Goal: Task Accomplishment & Management: Manage account settings

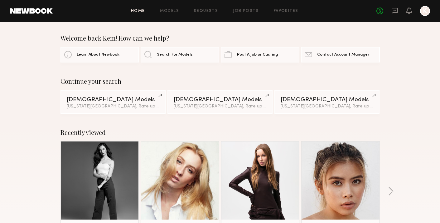
click at [405, 12] on div "No fees up to $5,000 K" at bounding box center [404, 11] width 54 height 10
click at [399, 12] on div "No fees up to $5,000 K" at bounding box center [404, 11] width 54 height 10
click at [398, 12] on icon at bounding box center [395, 11] width 6 height 6
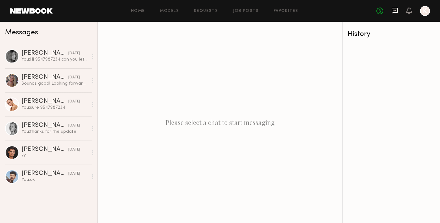
click at [392, 12] on icon at bounding box center [395, 11] width 6 height 6
click at [425, 12] on div at bounding box center [425, 11] width 10 height 10
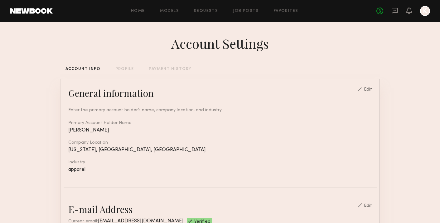
click at [425, 10] on div at bounding box center [425, 11] width 10 height 10
click at [396, 12] on icon at bounding box center [395, 11] width 6 height 6
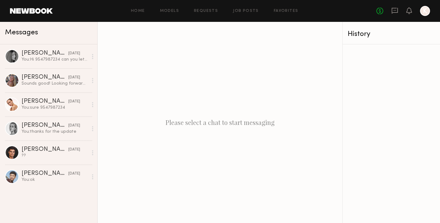
click at [423, 12] on div at bounding box center [425, 11] width 10 height 10
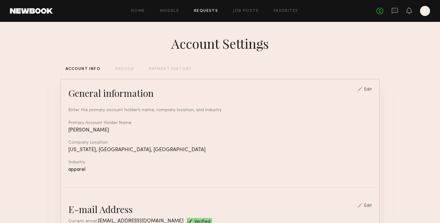
click at [216, 11] on link "Requests" at bounding box center [206, 11] width 24 height 4
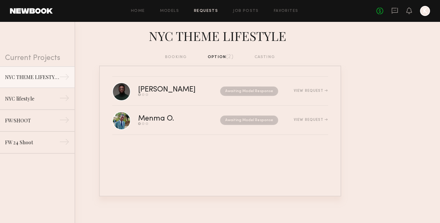
click at [266, 56] on div "booking option (2) casting" at bounding box center [220, 57] width 110 height 7
click at [175, 60] on div "booking option (2) casting" at bounding box center [220, 57] width 110 height 7
click at [175, 56] on div "booking option (2) casting" at bounding box center [220, 57] width 110 height 7
click at [222, 56] on div "booking option (2) casting" at bounding box center [220, 57] width 110 height 7
click at [179, 54] on div "booking option (2) casting" at bounding box center [220, 57] width 110 height 7
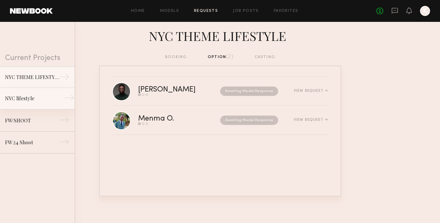
click at [34, 105] on link "NYC lifestyle →" at bounding box center [37, 99] width 75 height 22
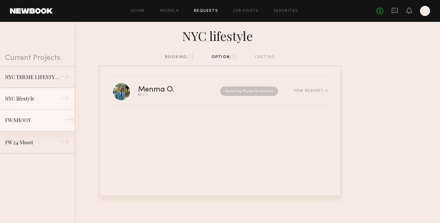
click at [34, 119] on div "FW/SHOOT" at bounding box center [32, 119] width 54 height 7
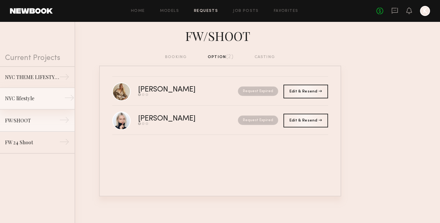
click at [40, 98] on div "NYC lifestyle" at bounding box center [32, 98] width 54 height 7
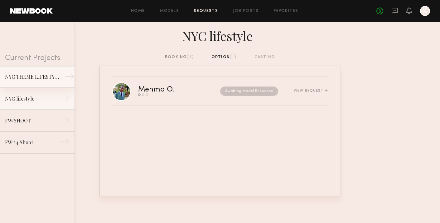
click at [41, 69] on link "NYC THEME LIFESTYLE →" at bounding box center [37, 77] width 75 height 22
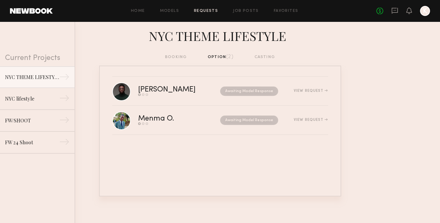
click at [267, 56] on div "booking option (2) casting" at bounding box center [220, 57] width 110 height 7
click at [54, 101] on div "NYC lifestyle" at bounding box center [32, 98] width 54 height 7
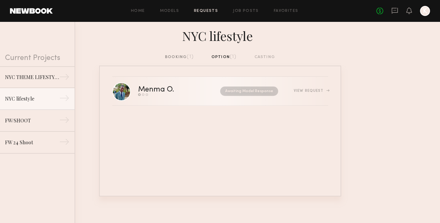
click at [153, 87] on div "Menma O." at bounding box center [167, 89] width 59 height 7
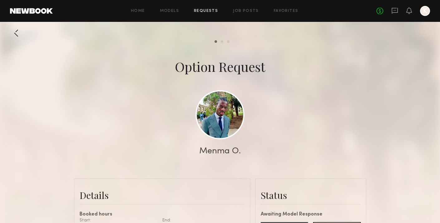
scroll to position [169, 0]
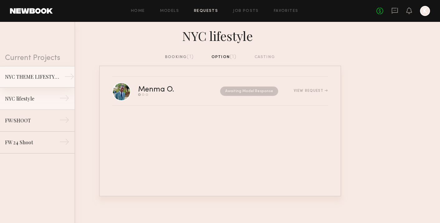
click at [42, 74] on div "NYC THEME LIFESTYLE" at bounding box center [32, 76] width 54 height 7
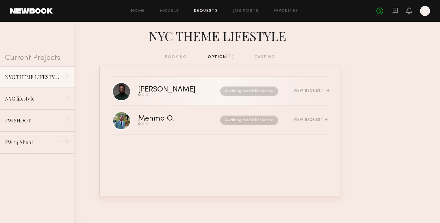
click at [142, 94] on common-progress-item "Model response" at bounding box center [143, 94] width 4 height 2
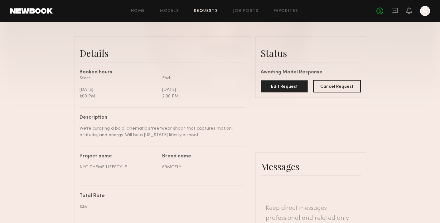
scroll to position [75, 0]
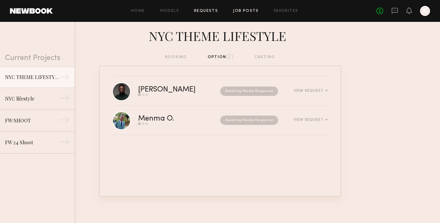
click at [247, 11] on link "Job Posts" at bounding box center [246, 11] width 26 height 4
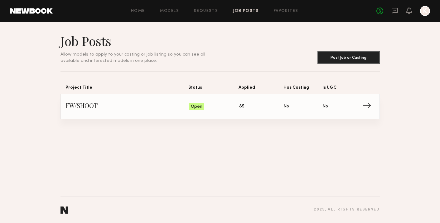
click at [144, 108] on span "FW/SHOOT" at bounding box center [128, 106] width 124 height 9
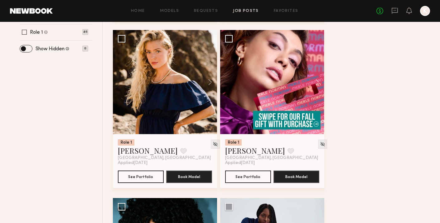
scroll to position [350, 0]
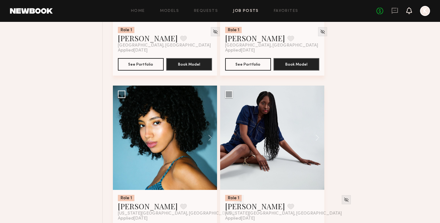
click at [407, 12] on icon at bounding box center [409, 10] width 5 height 4
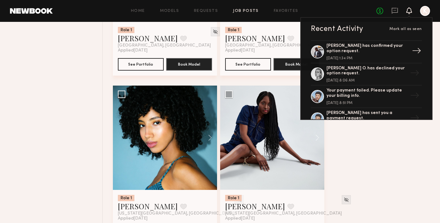
click at [380, 44] on div "[PERSON_NAME] has confirmed your option request." at bounding box center [367, 48] width 81 height 11
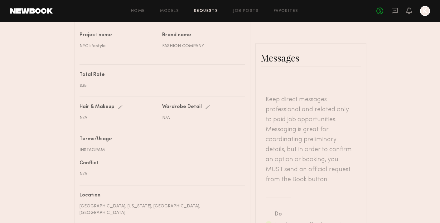
scroll to position [269, 0]
click at [297, 100] on header "Keep direct messages professional and related only to paid job opportunities. M…" at bounding box center [311, 140] width 90 height 90
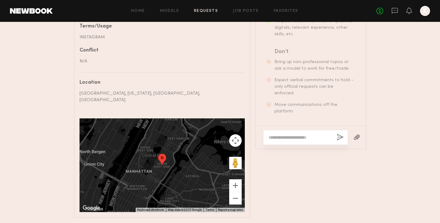
scroll to position [400, 0]
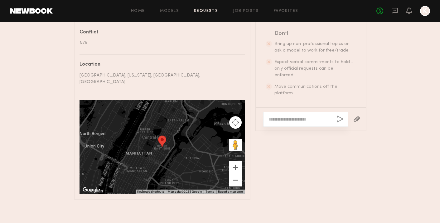
click at [285, 116] on textarea at bounding box center [300, 119] width 63 height 6
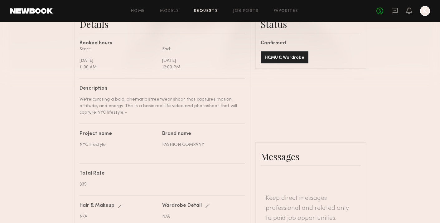
scroll to position [171, 0]
click at [276, 56] on button "H&MU & Wardrobe" at bounding box center [285, 57] width 48 height 12
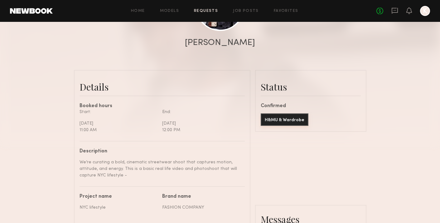
click at [291, 122] on button "H&MU & Wardrobe" at bounding box center [285, 119] width 48 height 12
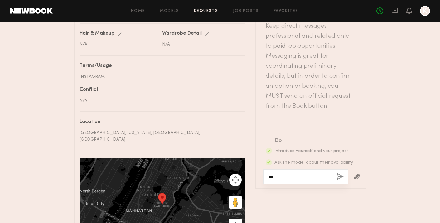
click at [286, 175] on textarea "**" at bounding box center [300, 177] width 63 height 6
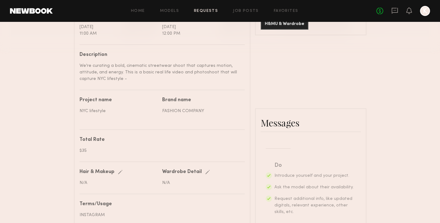
scroll to position [400, 0]
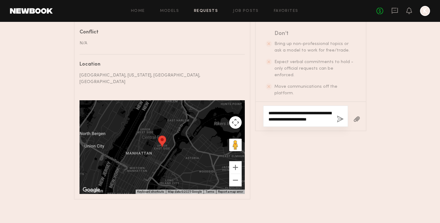
click at [324, 117] on textarea "**********" at bounding box center [300, 116] width 63 height 12
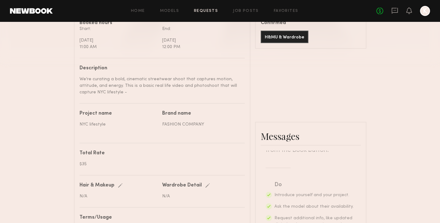
scroll to position [135, 0]
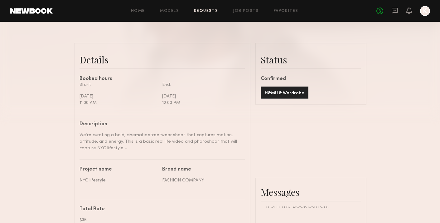
click at [93, 102] on div "11:00 AM" at bounding box center [119, 103] width 78 height 7
drag, startPoint x: 77, startPoint y: 93, endPoint x: 105, endPoint y: 104, distance: 30.1
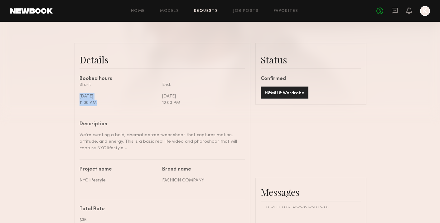
copy div "[DATE] 11:00 AM"
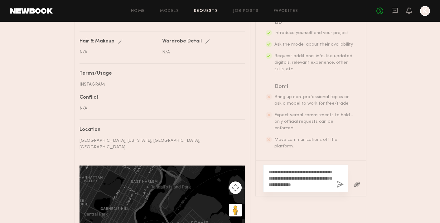
scroll to position [400, 0]
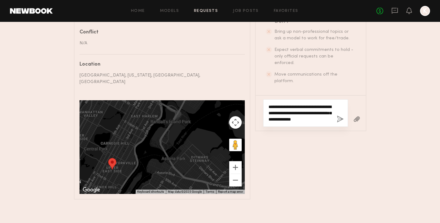
click at [327, 116] on textarea "**********" at bounding box center [300, 113] width 63 height 19
click at [330, 117] on textarea "**********" at bounding box center [300, 113] width 63 height 19
paste textarea "**********"
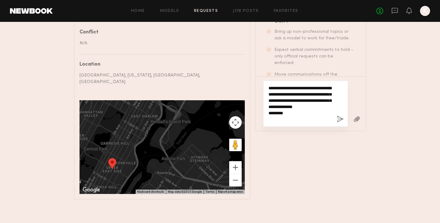
type textarea "**********"
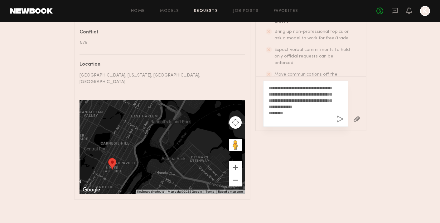
click at [339, 116] on button "button" at bounding box center [340, 119] width 7 height 8
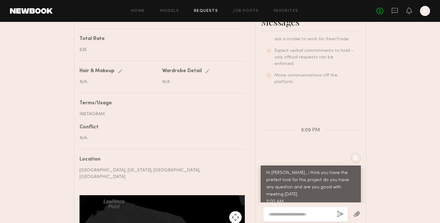
scroll to position [330, 0]
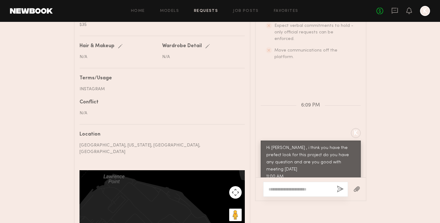
click at [276, 186] on textarea at bounding box center [300, 189] width 63 height 6
click at [285, 187] on textarea "**********" at bounding box center [300, 189] width 63 height 6
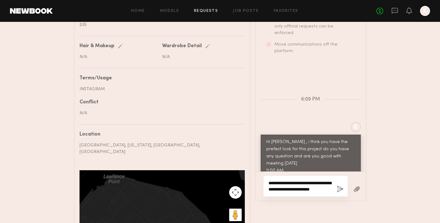
scroll to position [232, 0]
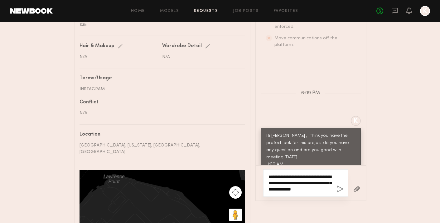
type textarea "**********"
click at [342, 185] on button "button" at bounding box center [340, 189] width 7 height 8
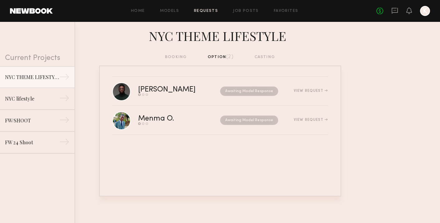
click at [31, 13] on header "Home Models Requests Job Posts Favorites Sign Out No fees up to $5,000 K" at bounding box center [220, 11] width 440 height 22
click at [42, 8] on link at bounding box center [31, 11] width 43 height 6
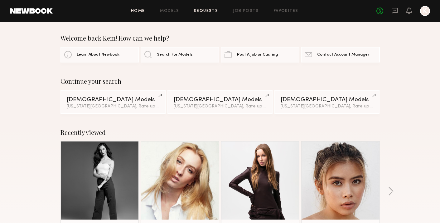
click at [210, 11] on link "Requests" at bounding box center [206, 11] width 24 height 4
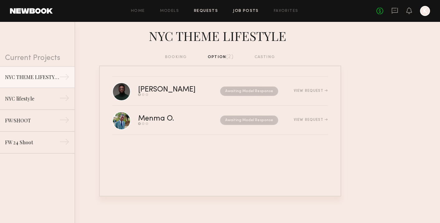
click at [247, 12] on link "Job Posts" at bounding box center [246, 11] width 26 height 4
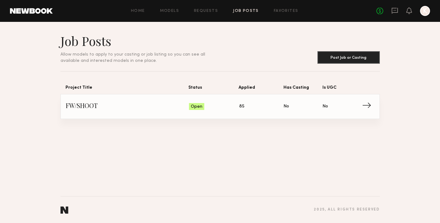
click at [155, 110] on span "FW/SHOOT" at bounding box center [128, 106] width 124 height 9
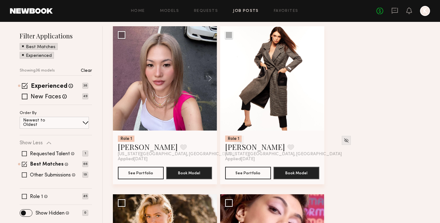
scroll to position [73, 0]
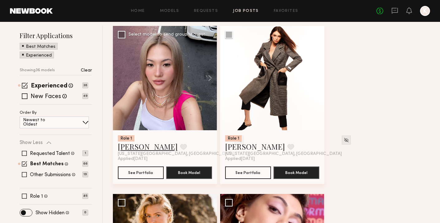
click at [139, 146] on link "[PERSON_NAME]" at bounding box center [148, 146] width 60 height 10
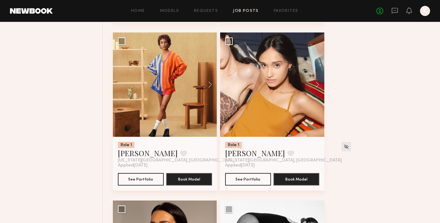
scroll to position [2009, 0]
